Goal: Transaction & Acquisition: Download file/media

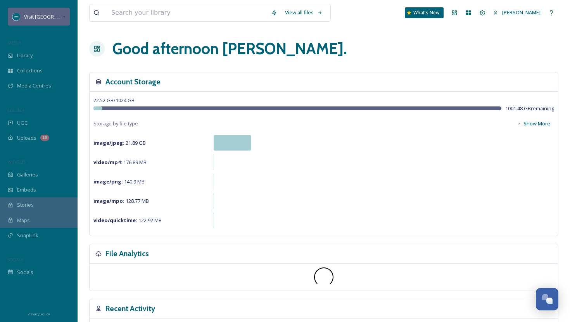
click at [59, 16] on span "Visit [GEOGRAPHIC_DATA][US_STATE]" at bounding box center [67, 16] width 86 height 7
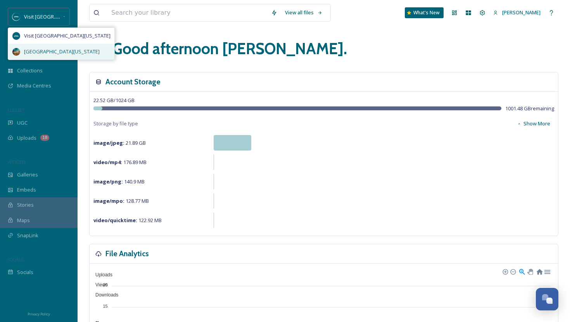
click at [49, 51] on span "[GEOGRAPHIC_DATA][US_STATE]" at bounding box center [62, 51] width 76 height 7
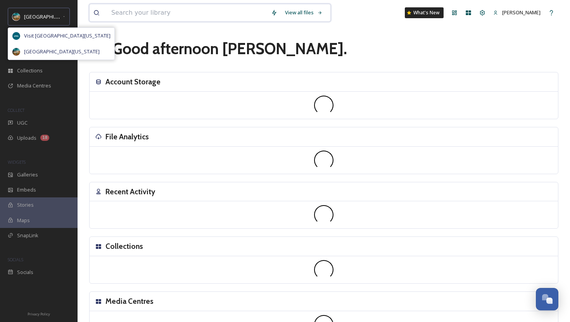
click at [139, 14] on input at bounding box center [187, 12] width 160 height 17
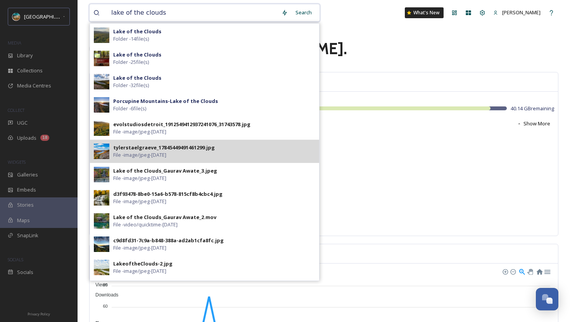
type input "lake of the clouds"
click at [138, 149] on div "tylerstaelgraeve_17845449491461299.jpg" at bounding box center [164, 147] width 102 height 7
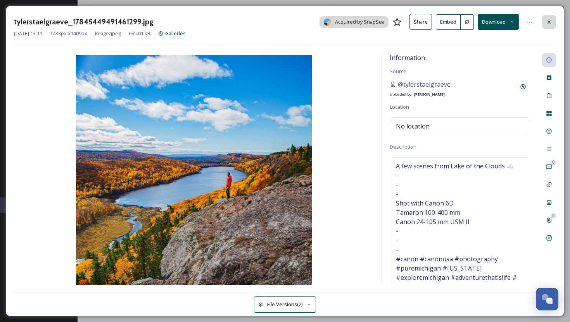
click at [550, 21] on icon at bounding box center [548, 21] width 3 height 3
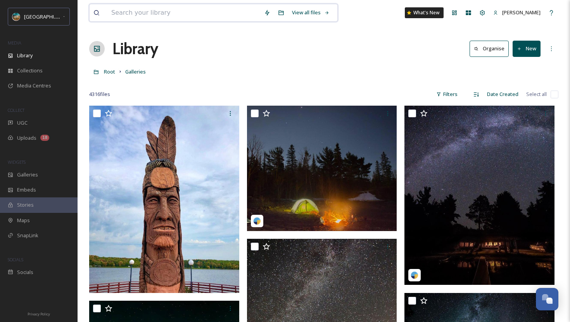
click at [205, 12] on input at bounding box center [183, 12] width 153 height 17
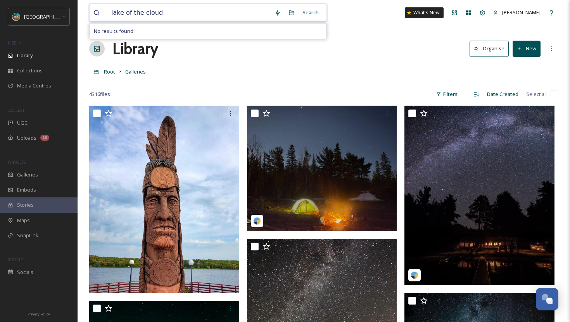
type input "lake of the clouds"
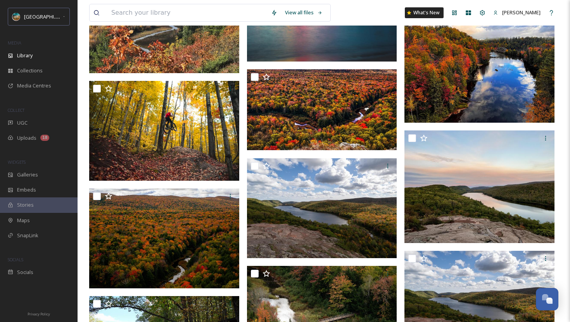
scroll to position [7427, 0]
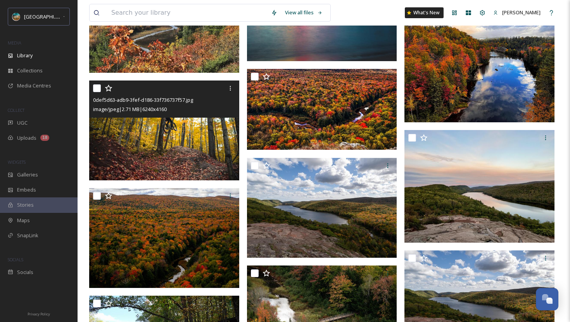
click at [199, 155] on img at bounding box center [164, 131] width 150 height 100
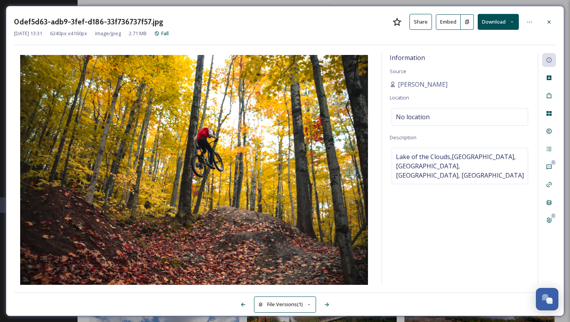
click at [498, 21] on button "Download" at bounding box center [497, 22] width 41 height 16
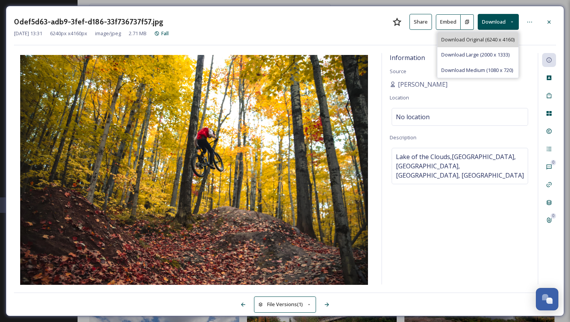
click at [479, 41] on span "Download Original (6240 x 4160)" at bounding box center [477, 39] width 73 height 7
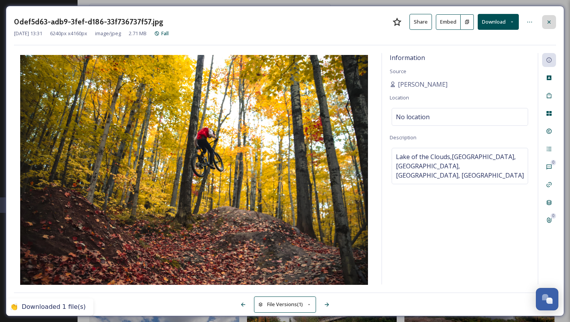
click at [549, 22] on icon at bounding box center [548, 21] width 3 height 3
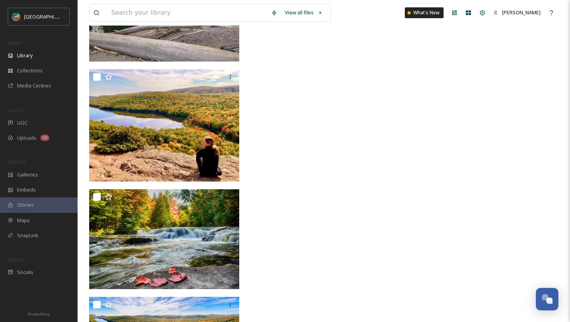
scroll to position [13660, 0]
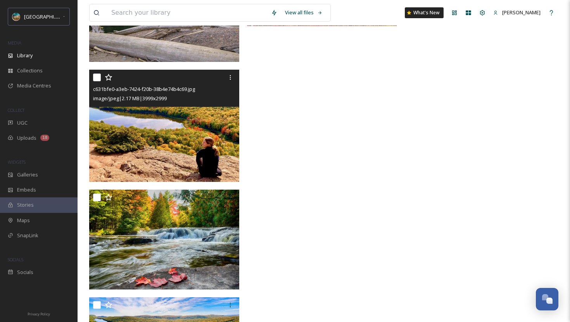
click at [214, 146] on img at bounding box center [164, 126] width 150 height 112
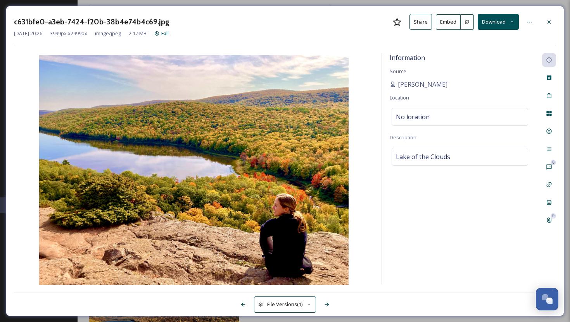
click at [494, 24] on button "Download" at bounding box center [497, 22] width 41 height 16
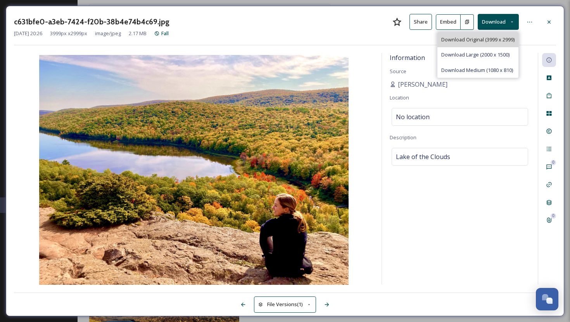
click at [481, 39] on span "Download Original (3999 x 2999)" at bounding box center [477, 39] width 73 height 7
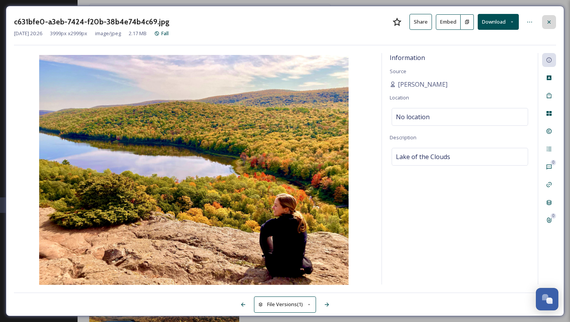
click at [547, 26] on div at bounding box center [549, 22] width 14 height 14
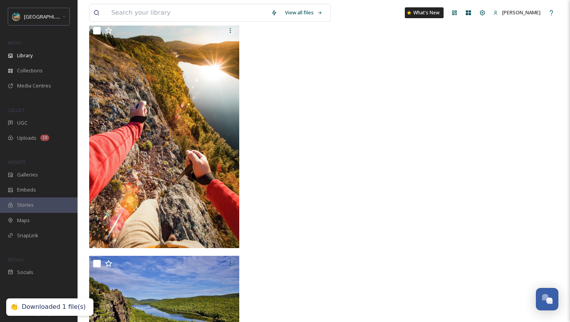
scroll to position [14353, 0]
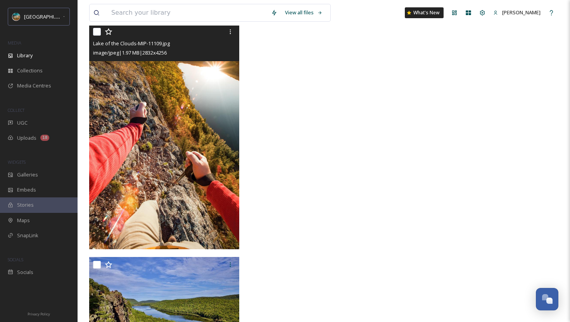
click at [207, 170] on img at bounding box center [164, 136] width 150 height 225
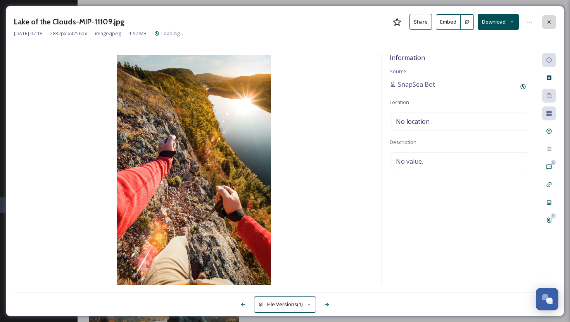
click at [546, 20] on icon at bounding box center [549, 22] width 6 height 6
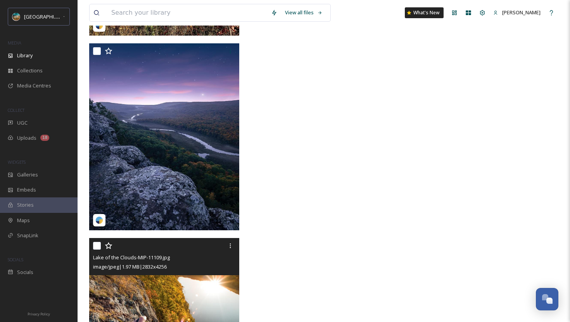
scroll to position [14140, 0]
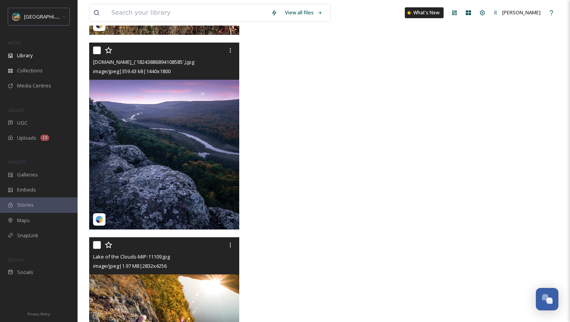
click at [203, 137] on img at bounding box center [164, 137] width 150 height 188
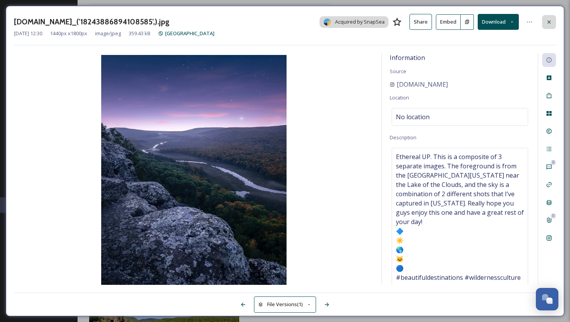
click at [546, 20] on icon at bounding box center [549, 22] width 6 height 6
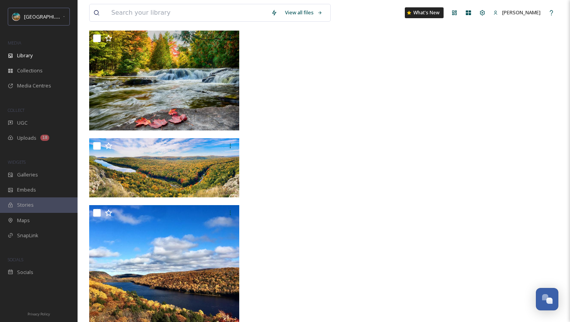
scroll to position [13817, 0]
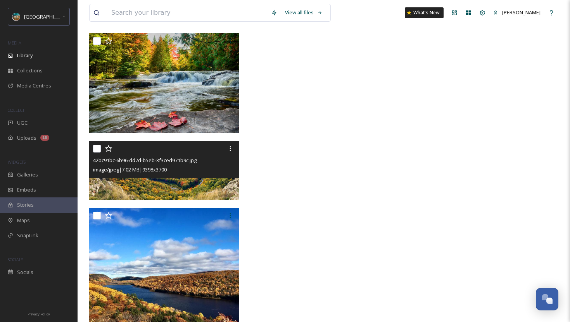
click at [222, 181] on img at bounding box center [164, 170] width 150 height 59
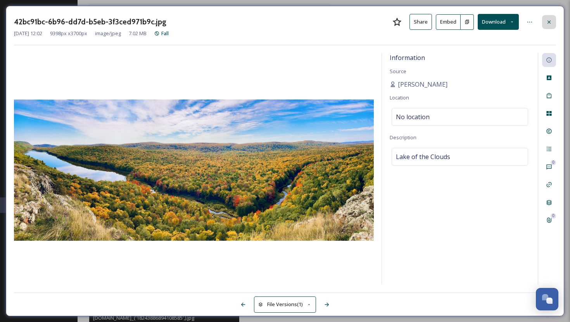
click at [549, 21] on icon at bounding box center [548, 21] width 3 height 3
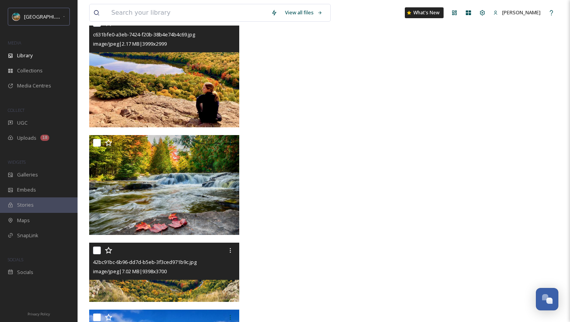
scroll to position [13715, 0]
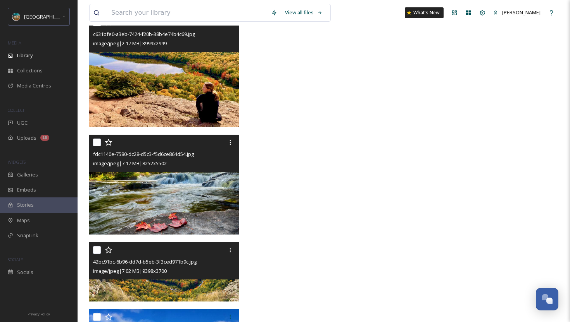
click at [213, 196] on img at bounding box center [164, 185] width 150 height 100
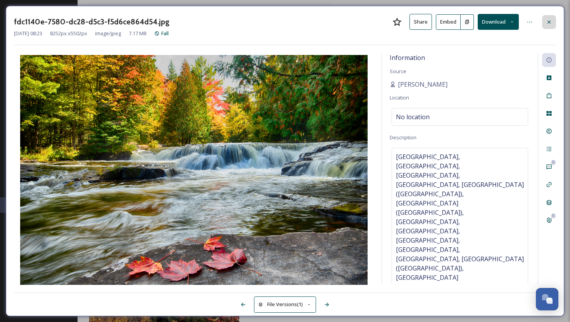
click at [551, 23] on icon at bounding box center [549, 22] width 6 height 6
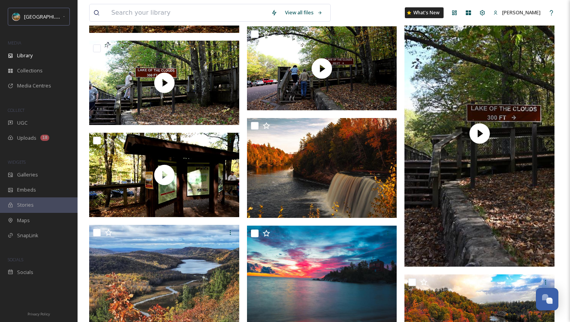
scroll to position [7141, 0]
